Goal: Check status: Check status

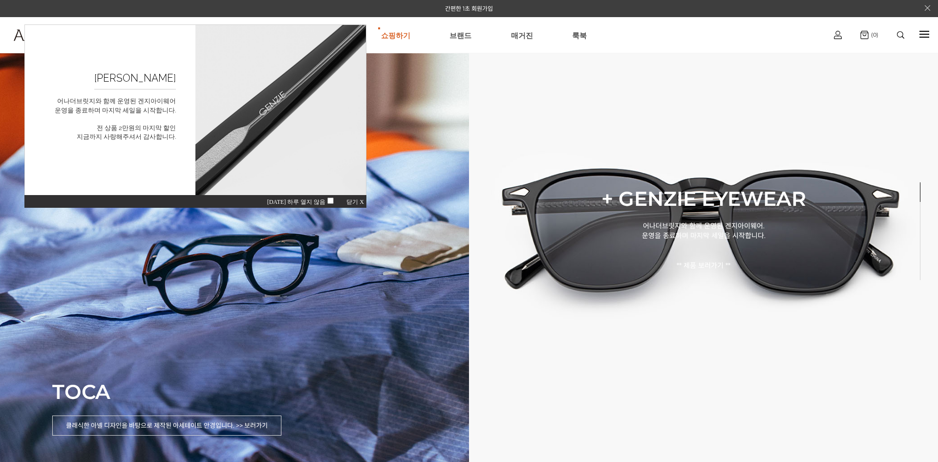
click at [357, 202] on span "닫기 X" at bounding box center [355, 201] width 18 height 7
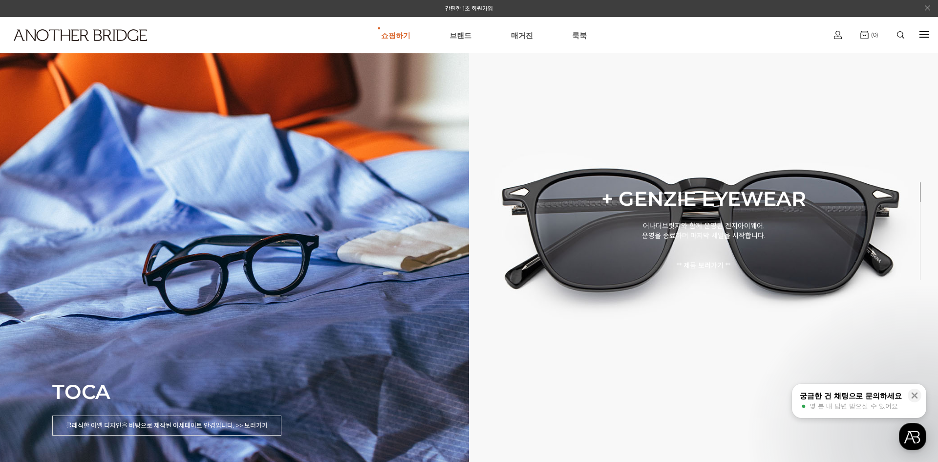
click at [916, 34] on div "쇼핑하기 AnotherBridge Genzie BEST 브랜드 매거진 룩북 로그인하기 로그인 간편회원가입 마이페이지 주문조회 (0)" at bounding box center [469, 35] width 938 height 36
click at [921, 38] on div at bounding box center [924, 34] width 10 height 11
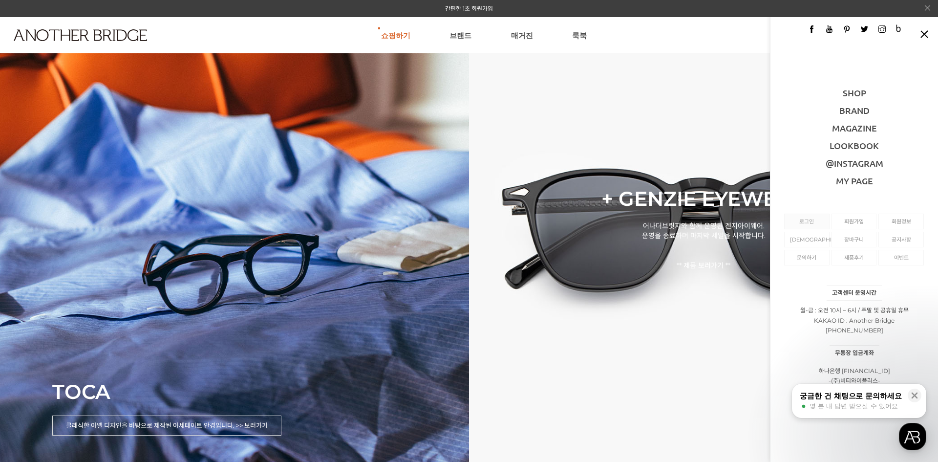
click at [814, 225] on link "로그인" at bounding box center [807, 221] width 34 height 15
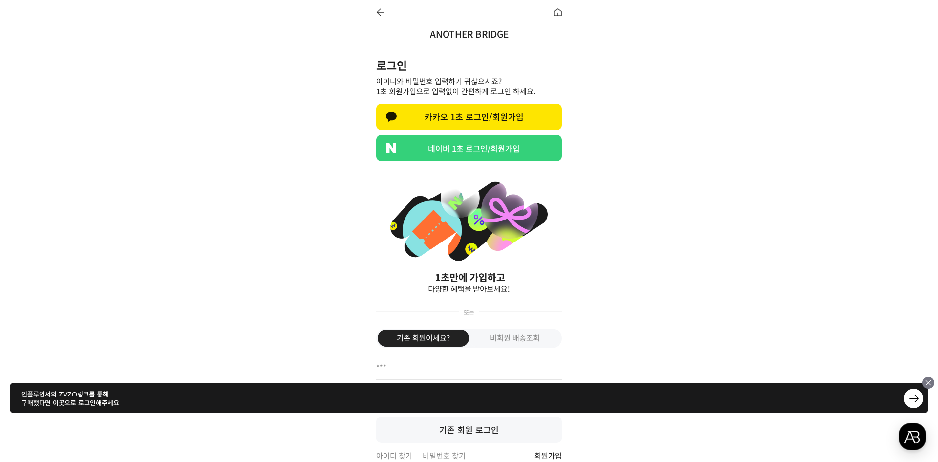
click at [484, 149] on link "네이버 1초 로그인/회원가입" at bounding box center [469, 148] width 186 height 26
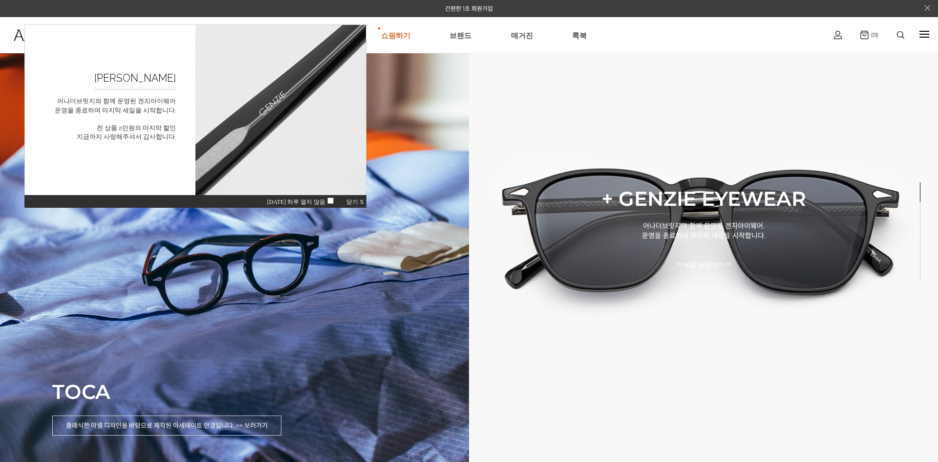
click at [347, 204] on span "닫기 X" at bounding box center [355, 201] width 18 height 7
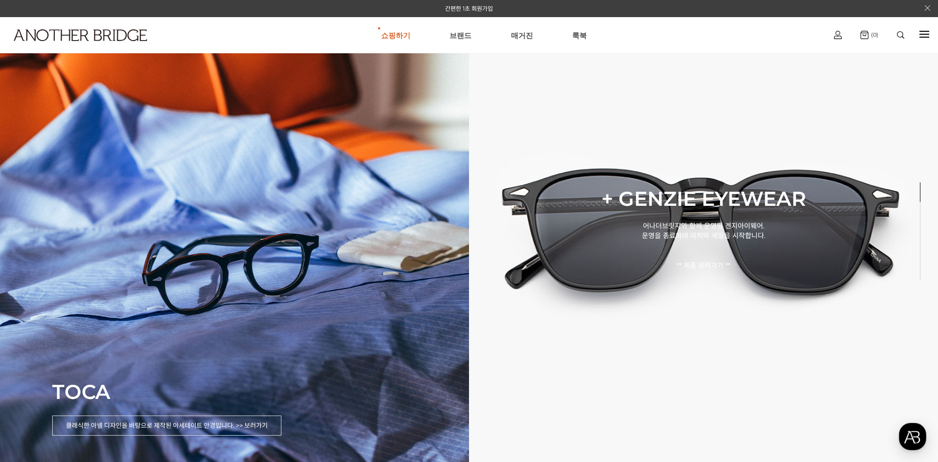
click at [924, 34] on div at bounding box center [924, 34] width 10 height 1
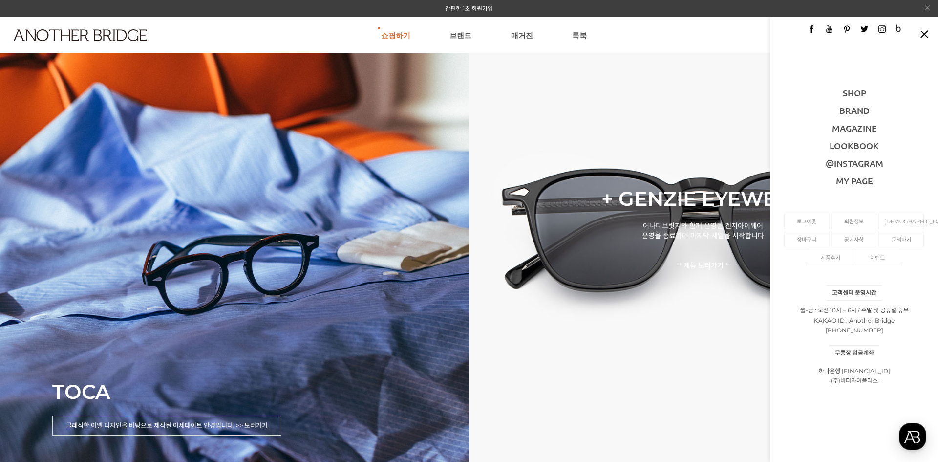
click at [723, 31] on ul "쇼핑하기 AnotherBridge Genzie BEST 브랜드 매거진 룩북" at bounding box center [483, 35] width 675 height 35
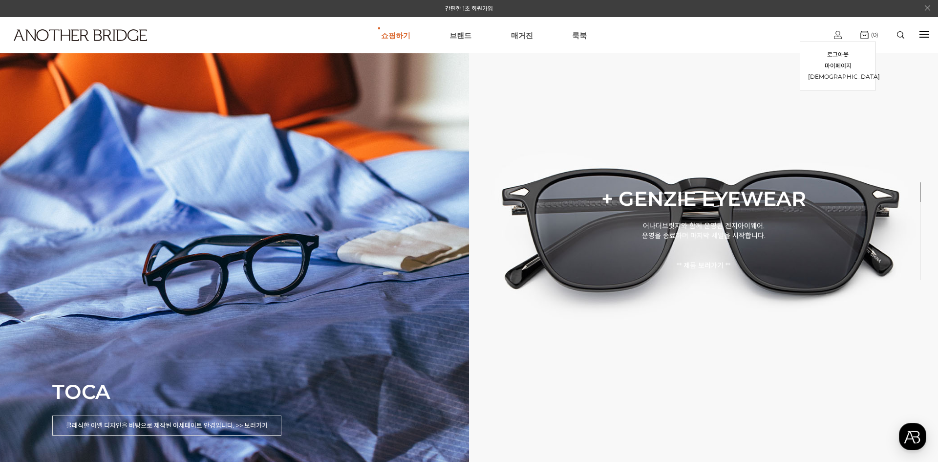
click at [837, 34] on img at bounding box center [838, 35] width 8 height 8
click at [835, 75] on link "[DEMOGRAPHIC_DATA]" at bounding box center [838, 76] width 60 height 11
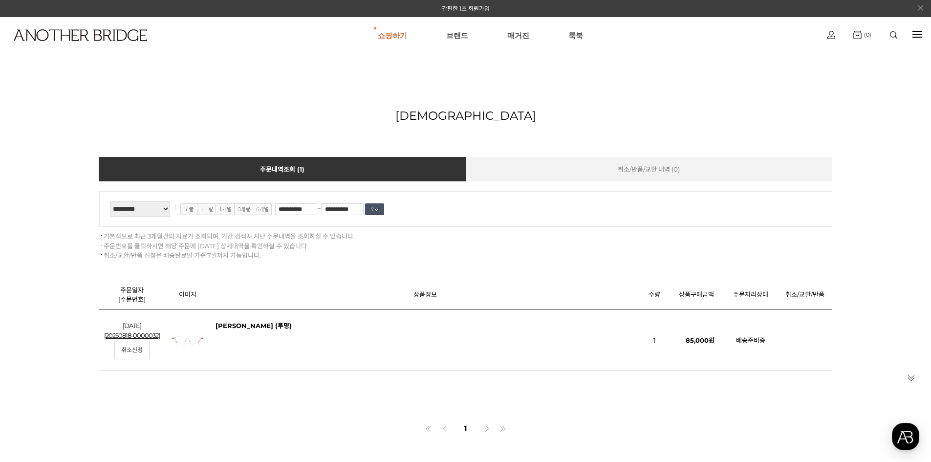
click at [521, 248] on li "주문번호를 클릭하시면 해당 주문에 [DATE] 상세내역을 확인하실 수 있습니다." at bounding box center [465, 246] width 733 height 10
click at [557, 230] on div "**********" at bounding box center [465, 225] width 733 height 69
click at [637, 230] on div "**********" at bounding box center [465, 225] width 733 height 69
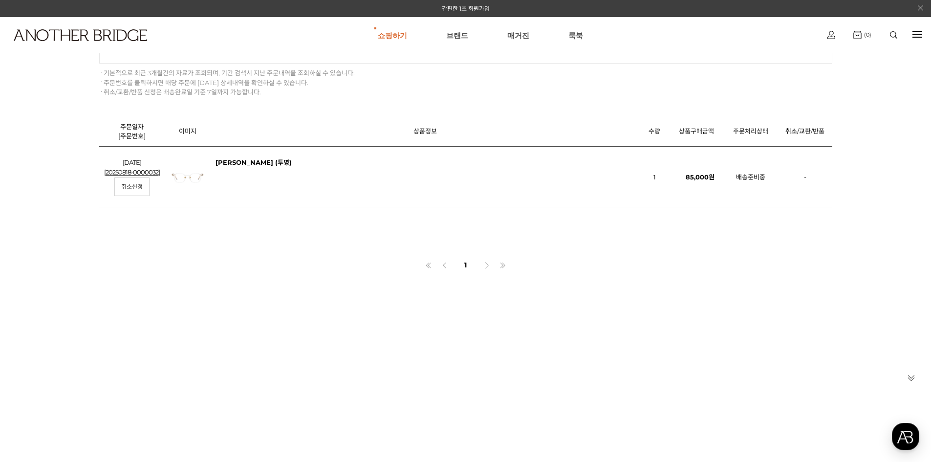
scroll to position [147, 0]
